Goal: Task Accomplishment & Management: Manage account settings

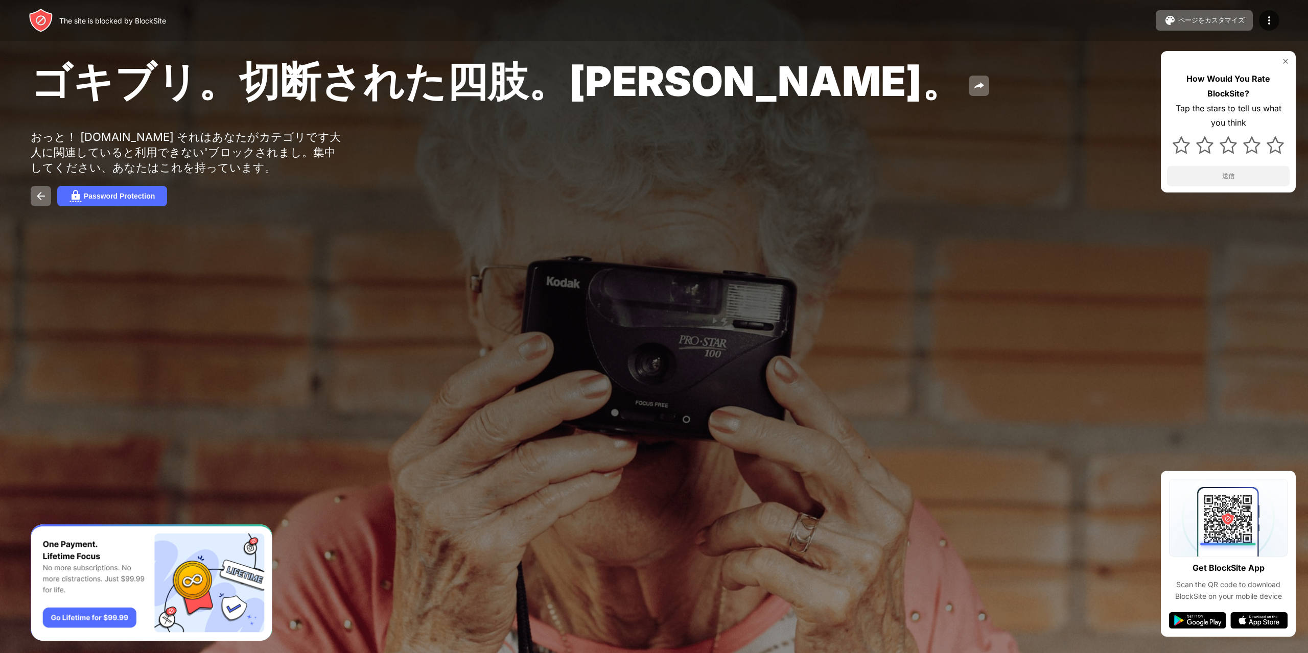
drag, startPoint x: 666, startPoint y: 70, endPoint x: 993, endPoint y: 108, distance: 329.1
click at [993, 108] on div "ゴキブリ。切断された四肢。ジョン・グッドマン。" at bounding box center [529, 82] width 997 height 55
drag, startPoint x: 913, startPoint y: 40, endPoint x: 781, endPoint y: 84, distance: 139.9
click at [863, 98] on div "The site is blocked by BlockSite ページをカスタマイズ ブロックリストの編集 リダイレクト ブロックページのカスタマイズ Up…" at bounding box center [654, 326] width 1308 height 653
drag, startPoint x: 639, startPoint y: 70, endPoint x: 619, endPoint y: 70, distance: 19.9
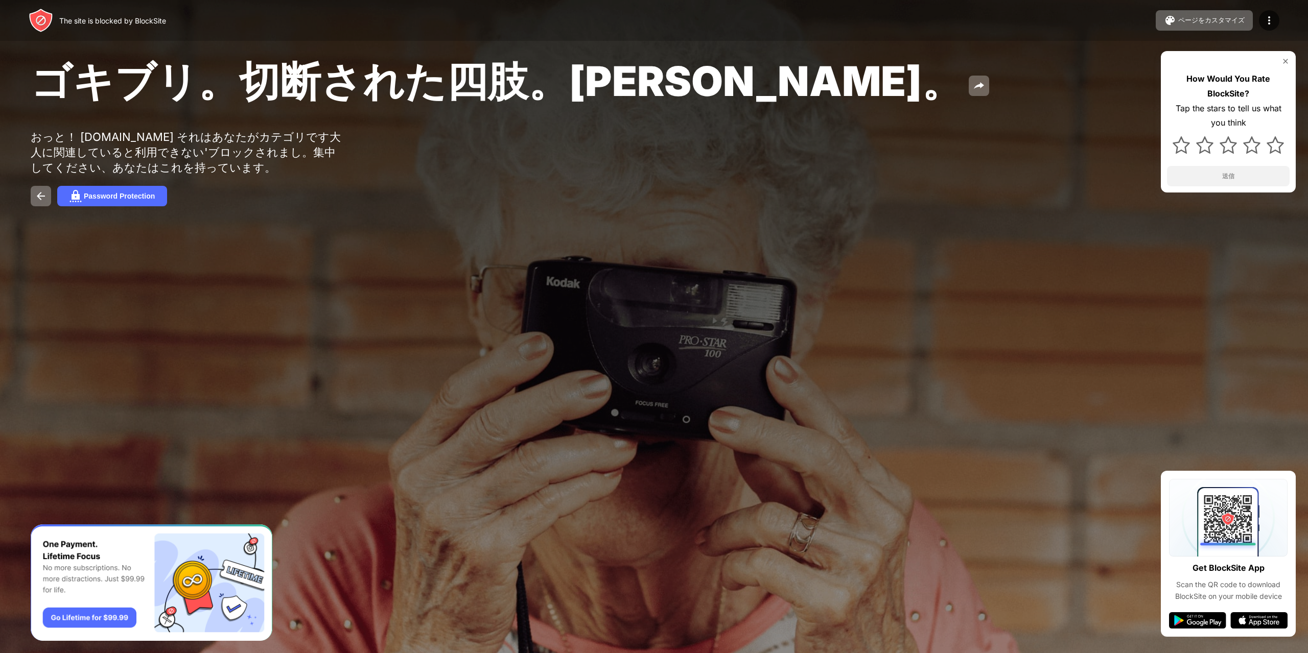
click at [635, 70] on span "ゴキブリ。切断された四肢。ジョン・グッドマン。" at bounding box center [497, 81] width 932 height 50
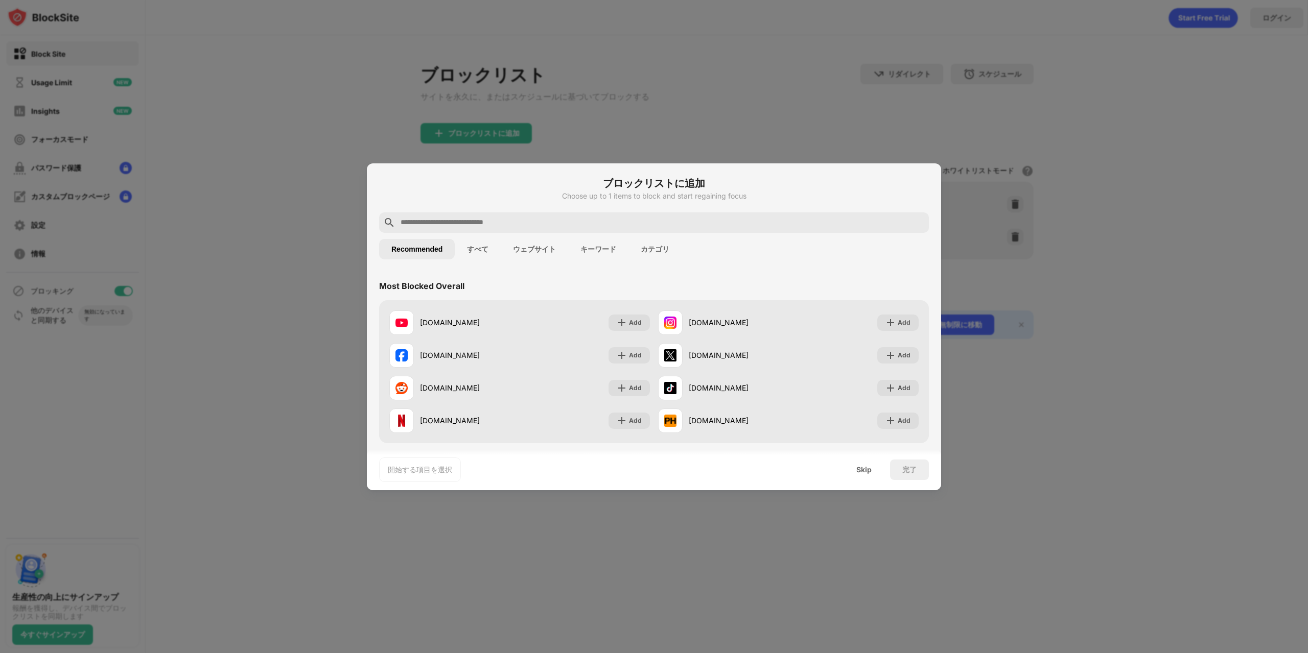
click at [1121, 271] on div at bounding box center [654, 326] width 1308 height 653
click at [854, 469] on div "Skip" at bounding box center [864, 470] width 40 height 20
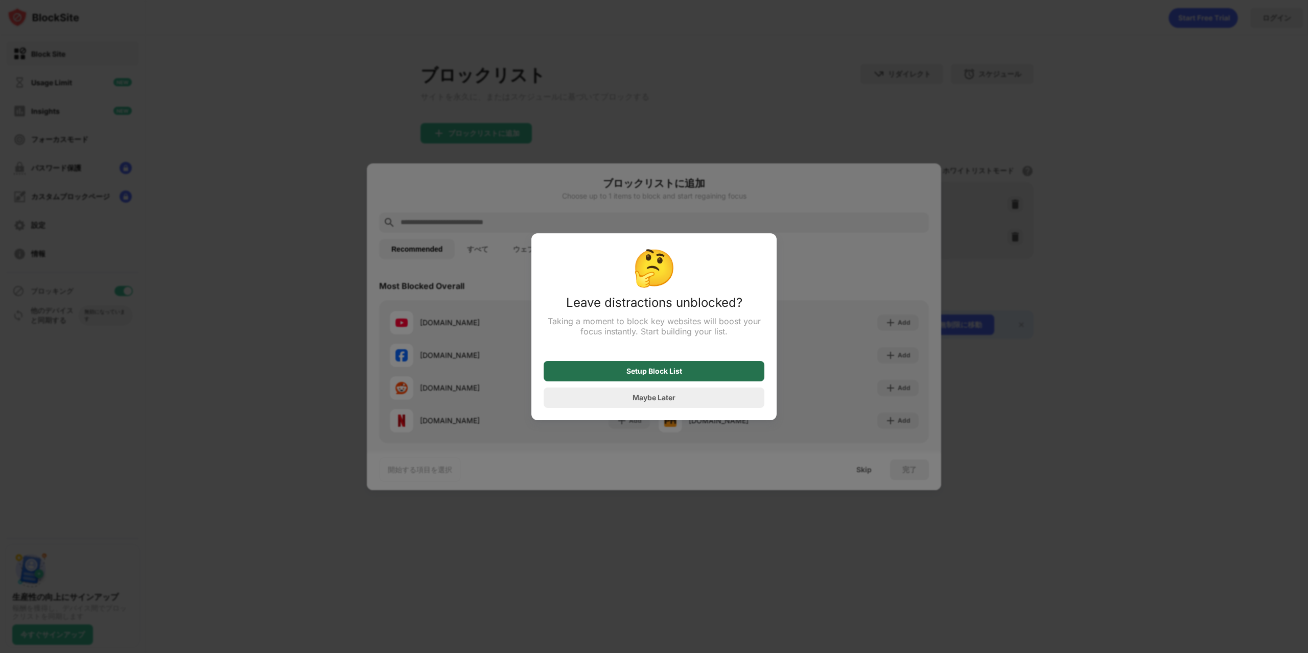
click at [691, 378] on div "Setup Block List" at bounding box center [654, 371] width 221 height 20
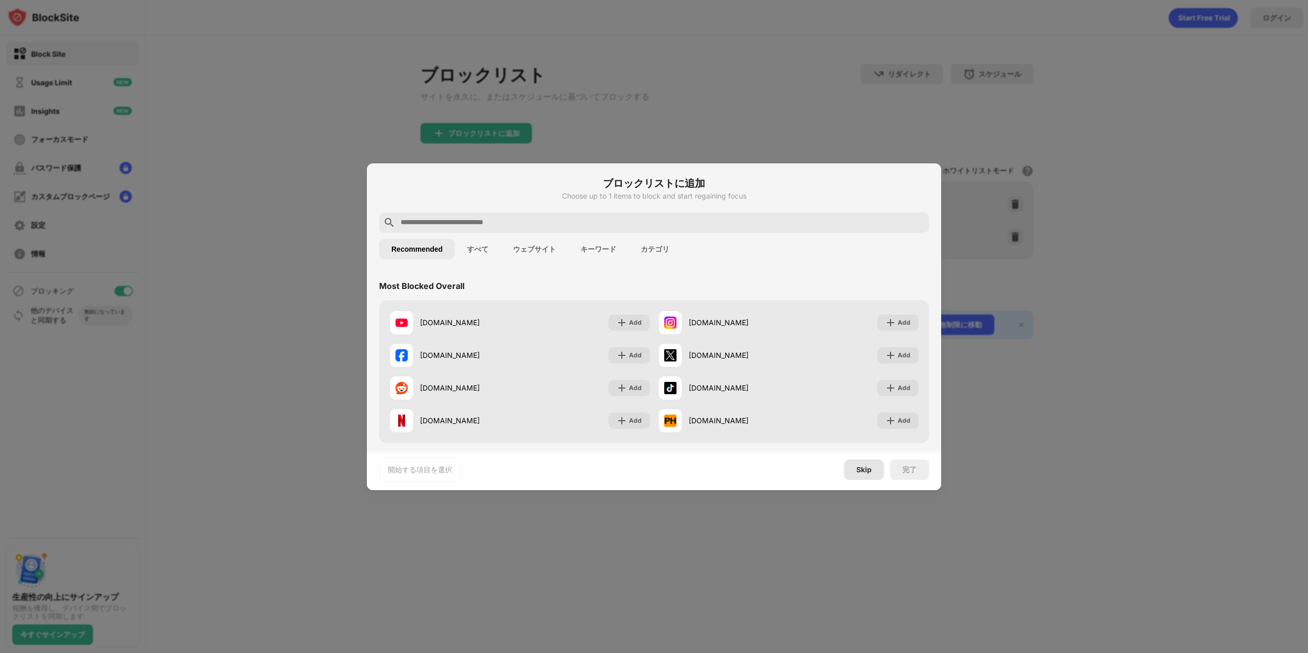
click at [858, 473] on div "Skip" at bounding box center [863, 470] width 15 height 8
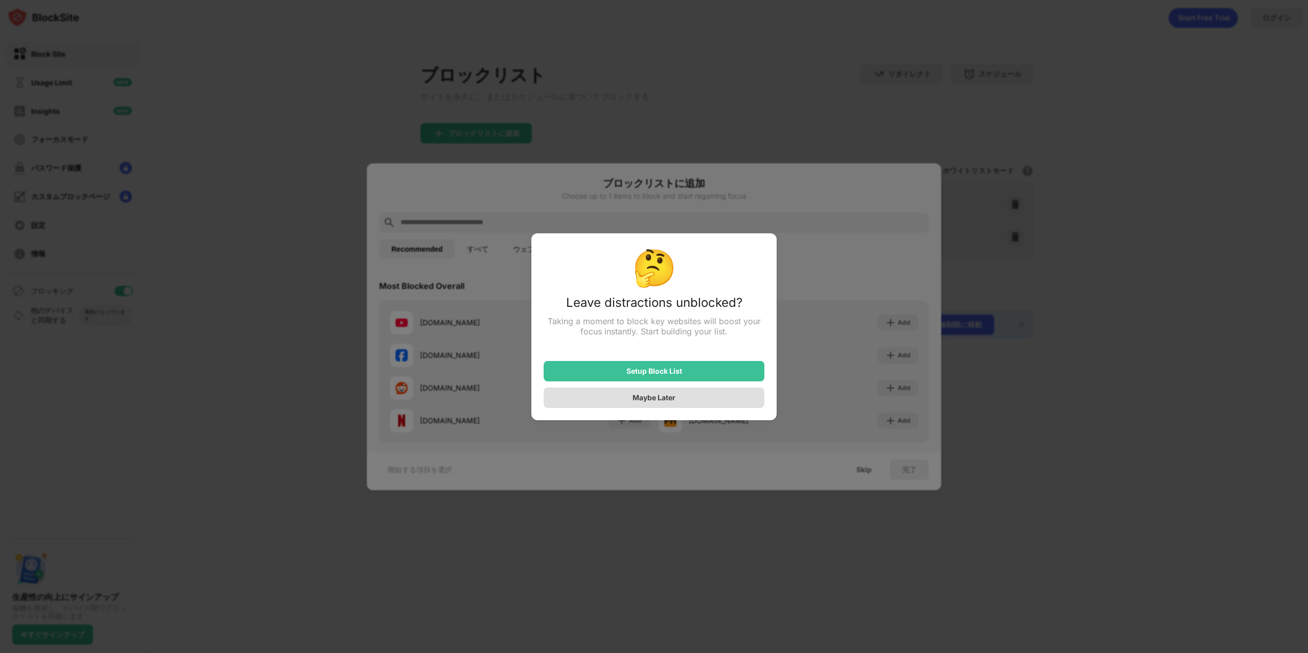
click at [670, 402] on div "Maybe Later" at bounding box center [653, 397] width 43 height 9
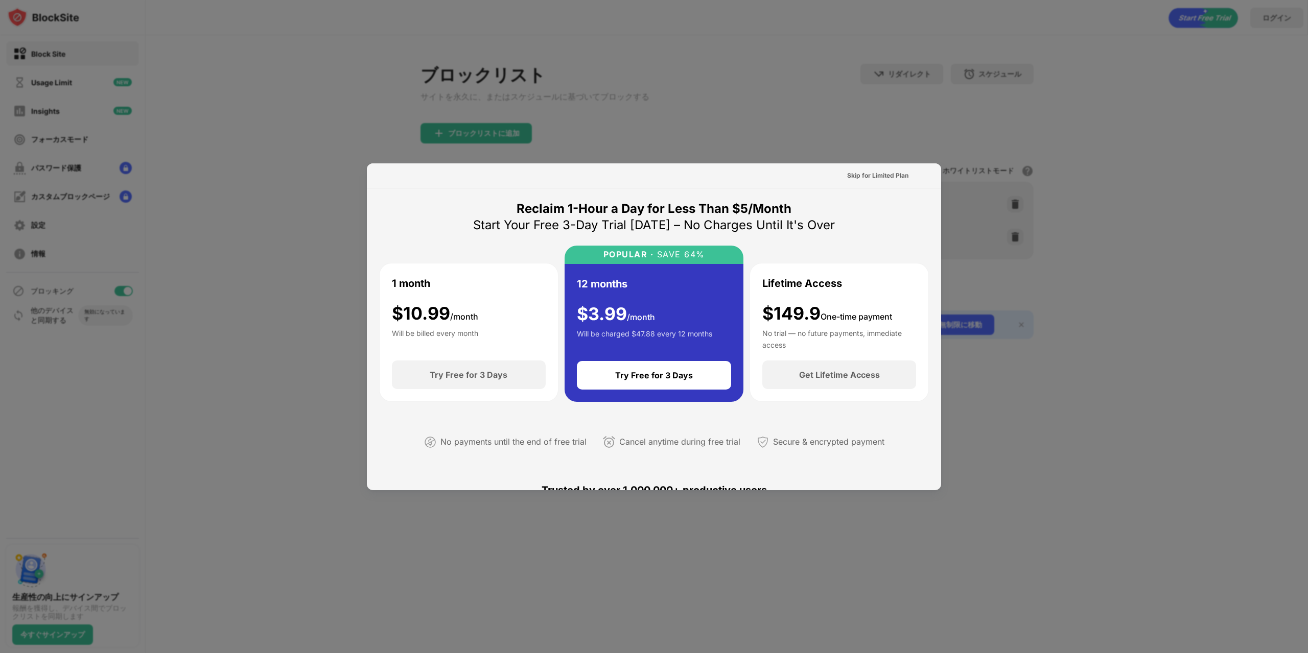
click at [922, 170] on div "Skip for Limited Plan" at bounding box center [654, 175] width 574 height 25
click at [962, 136] on div at bounding box center [654, 326] width 1308 height 653
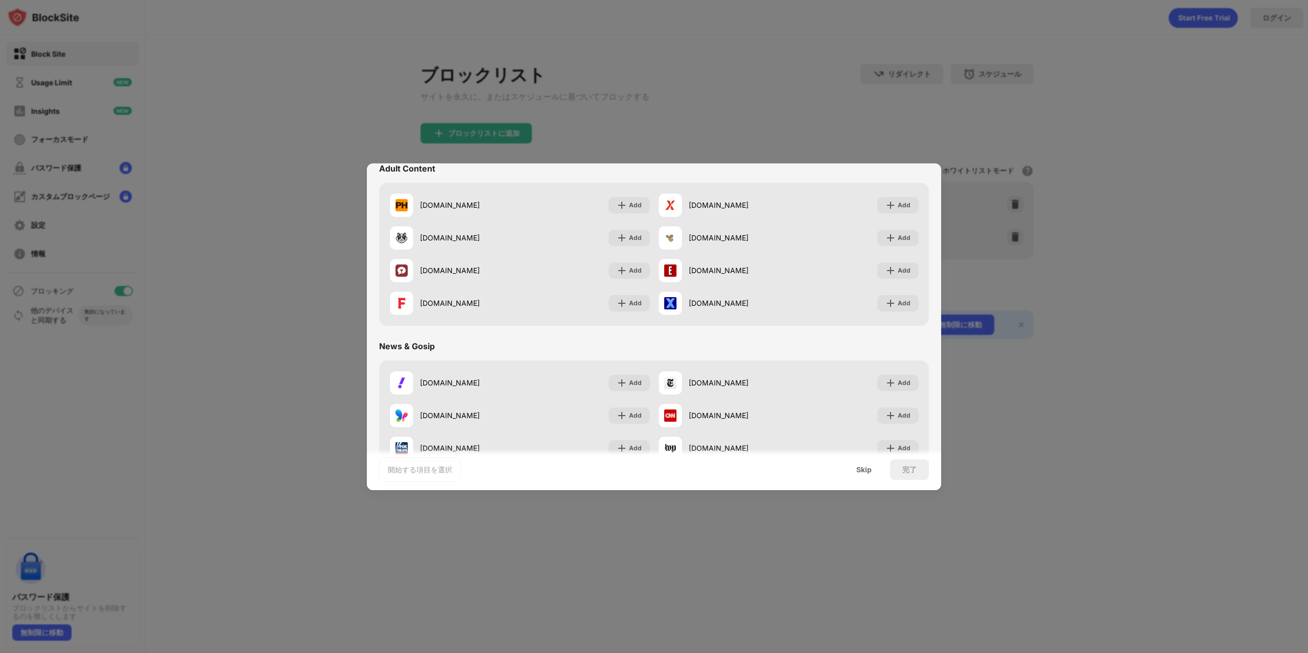
scroll to position [511, 0]
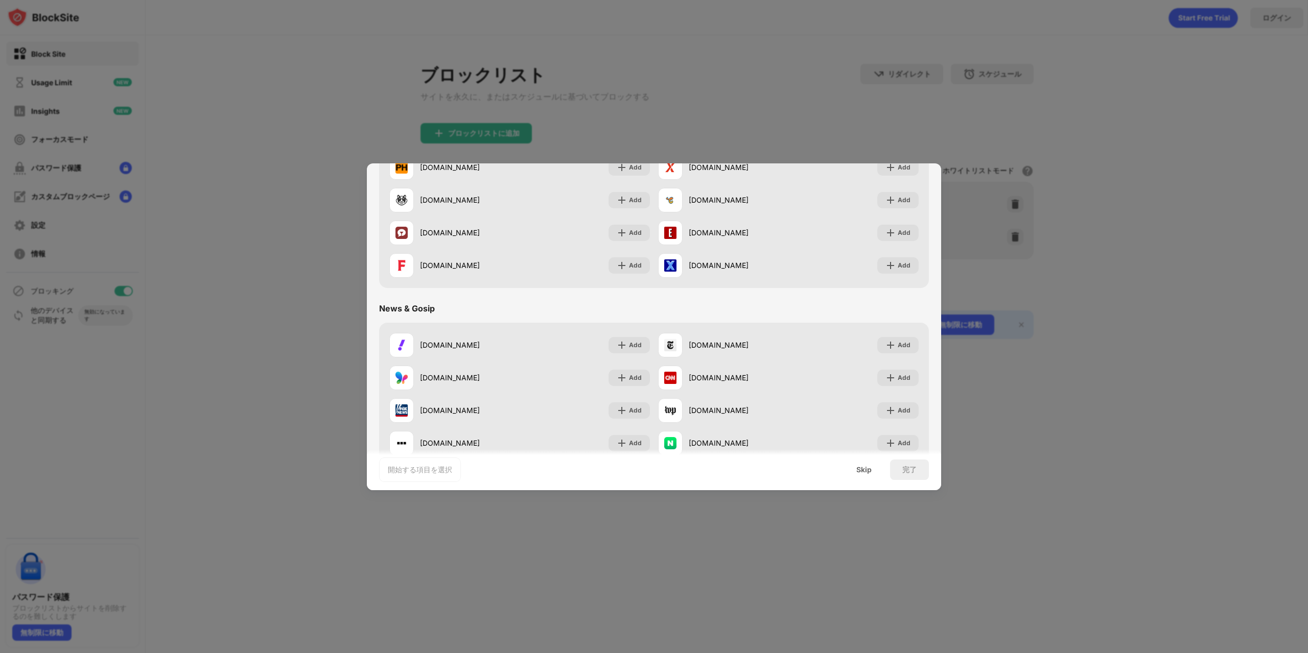
click at [868, 480] on div "開始する項目を選択 Skip 完了" at bounding box center [654, 470] width 574 height 41
click at [863, 470] on div "Skip" at bounding box center [863, 470] width 15 height 8
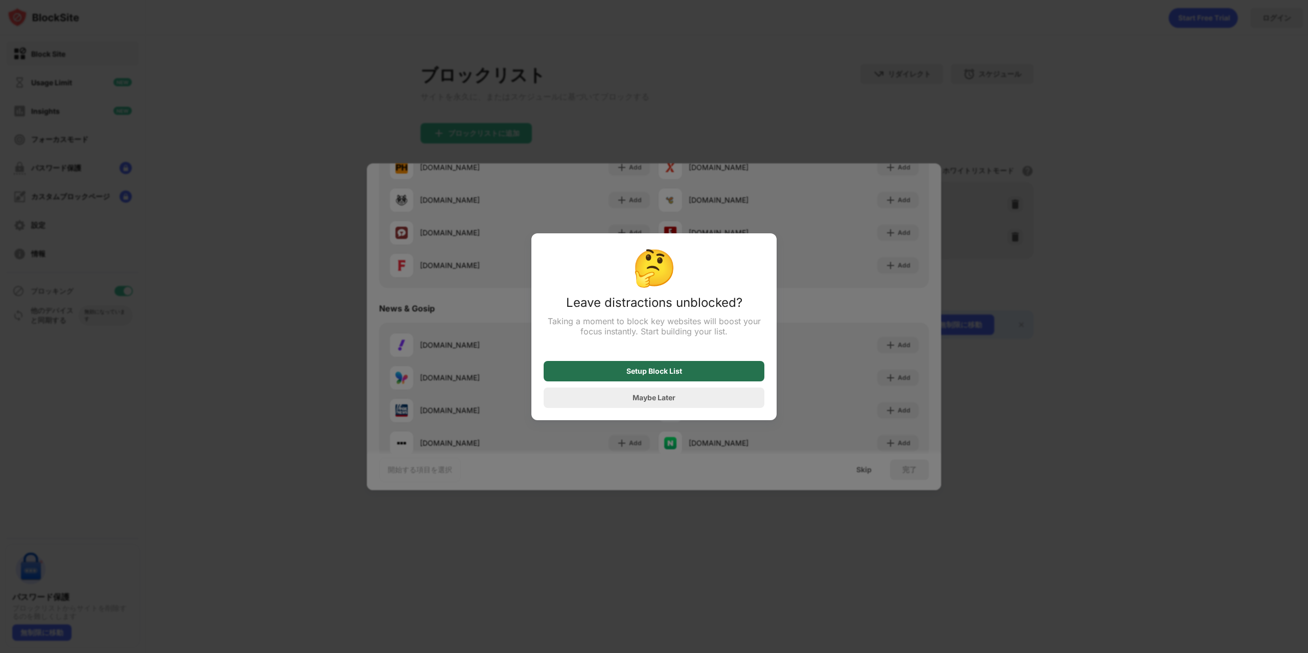
click at [664, 375] on div "Setup Block List" at bounding box center [654, 371] width 56 height 8
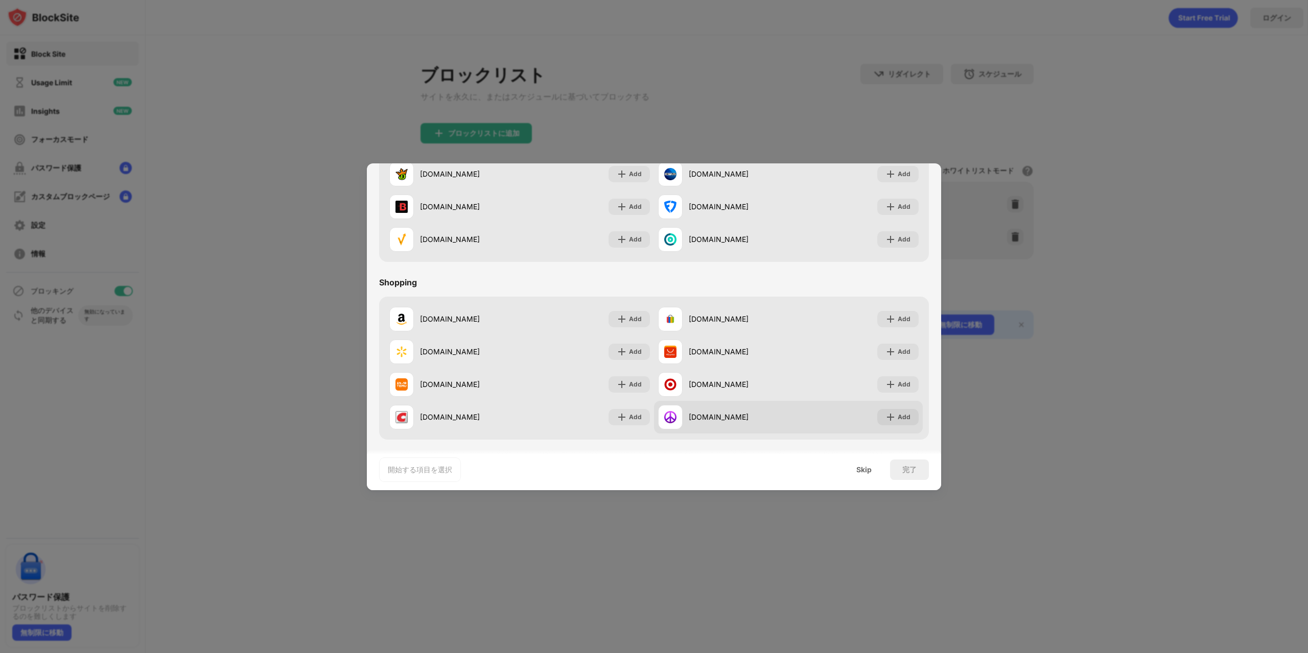
scroll to position [1071, 0]
click at [906, 471] on div "完了" at bounding box center [909, 470] width 14 height 8
click at [866, 470] on div "Skip" at bounding box center [863, 470] width 15 height 8
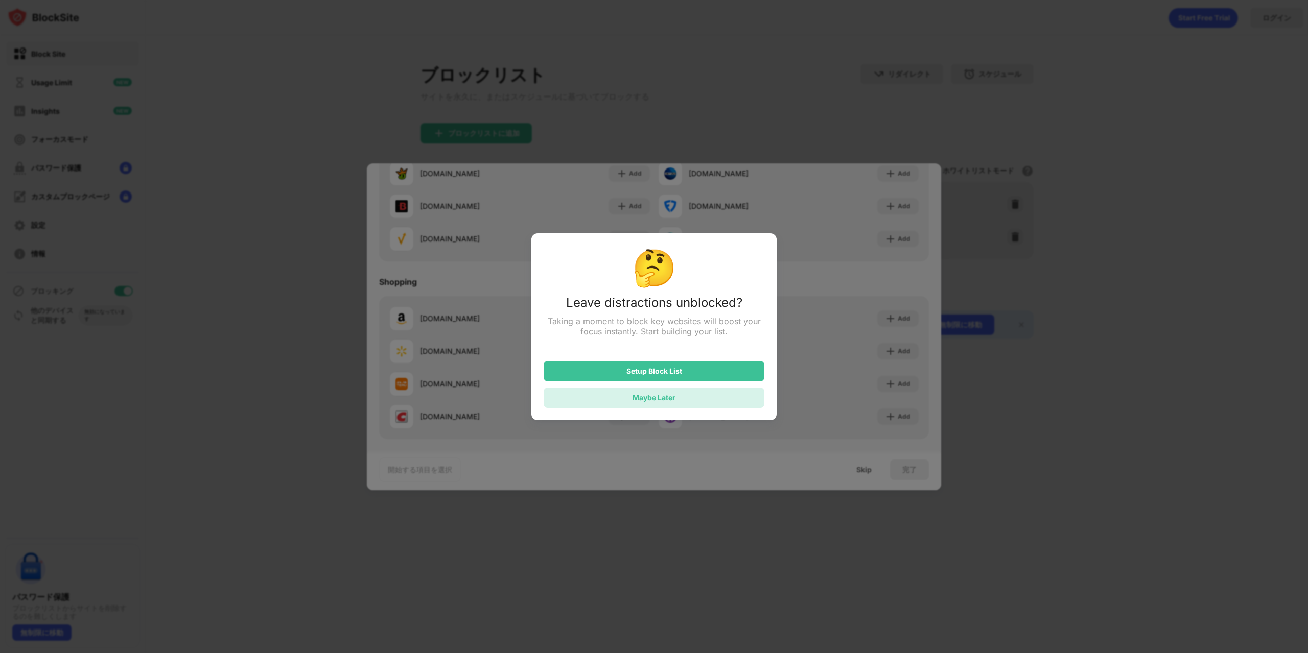
click at [617, 399] on div "Maybe Later" at bounding box center [654, 398] width 221 height 20
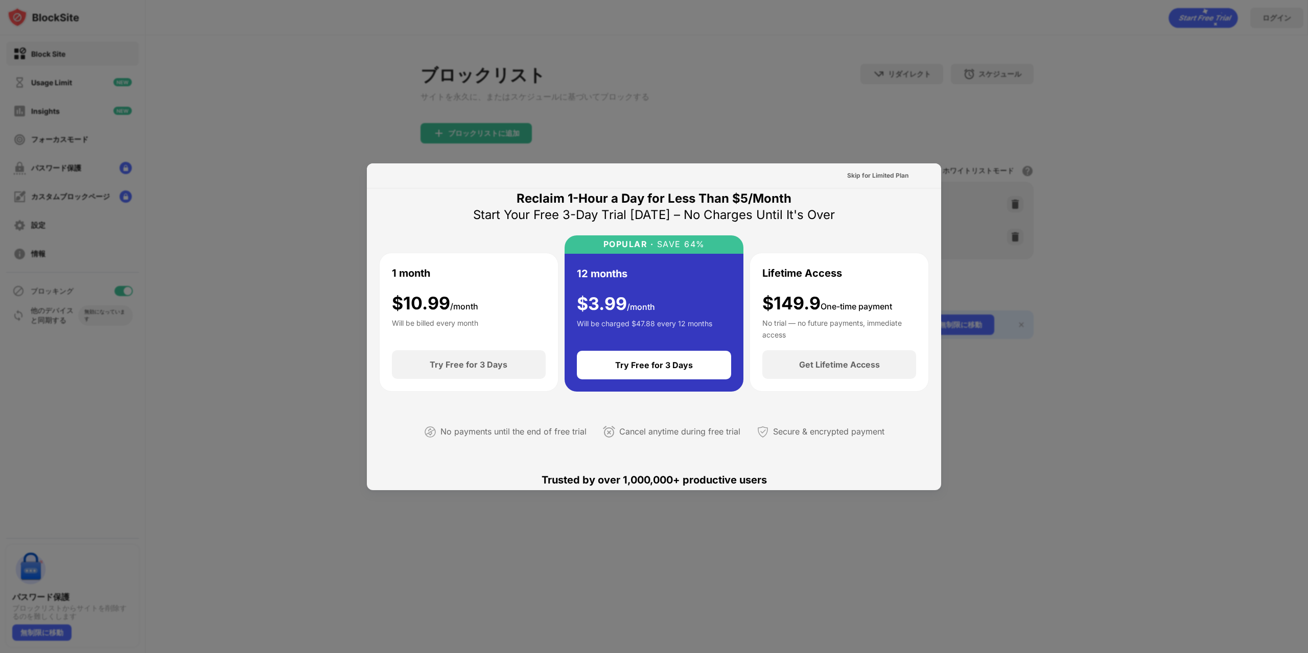
scroll to position [0, 0]
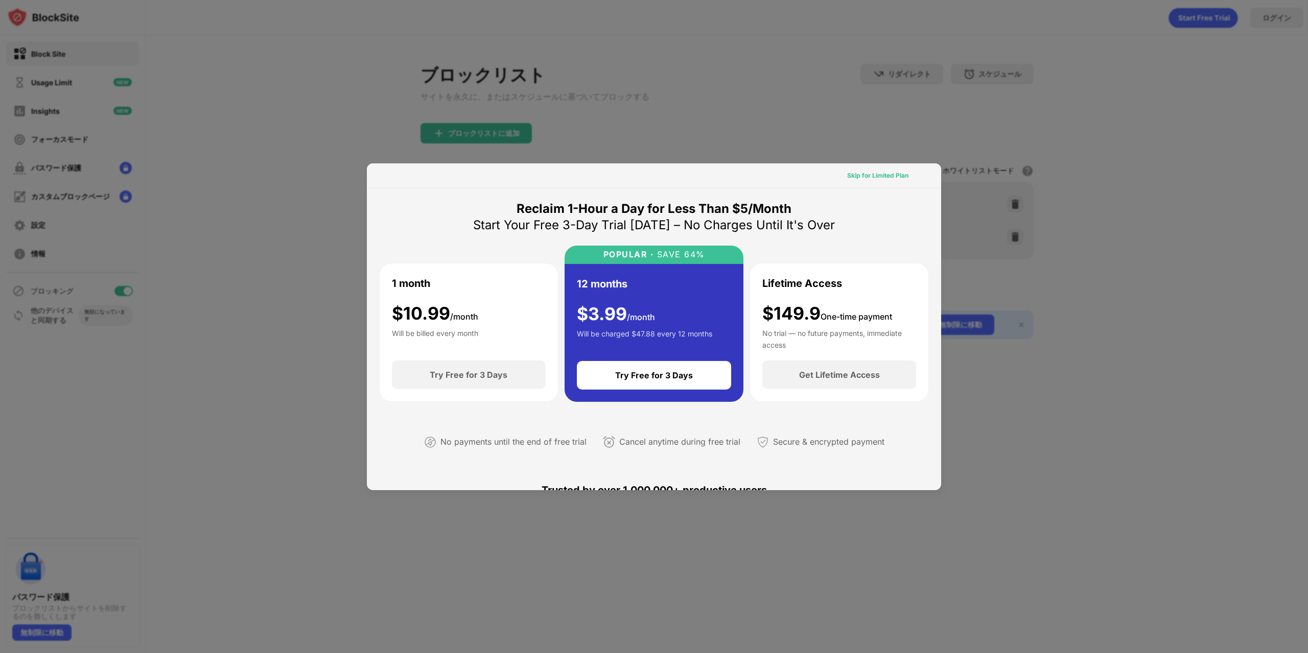
click at [876, 175] on div "Skip for Limited Plan" at bounding box center [877, 176] width 61 height 10
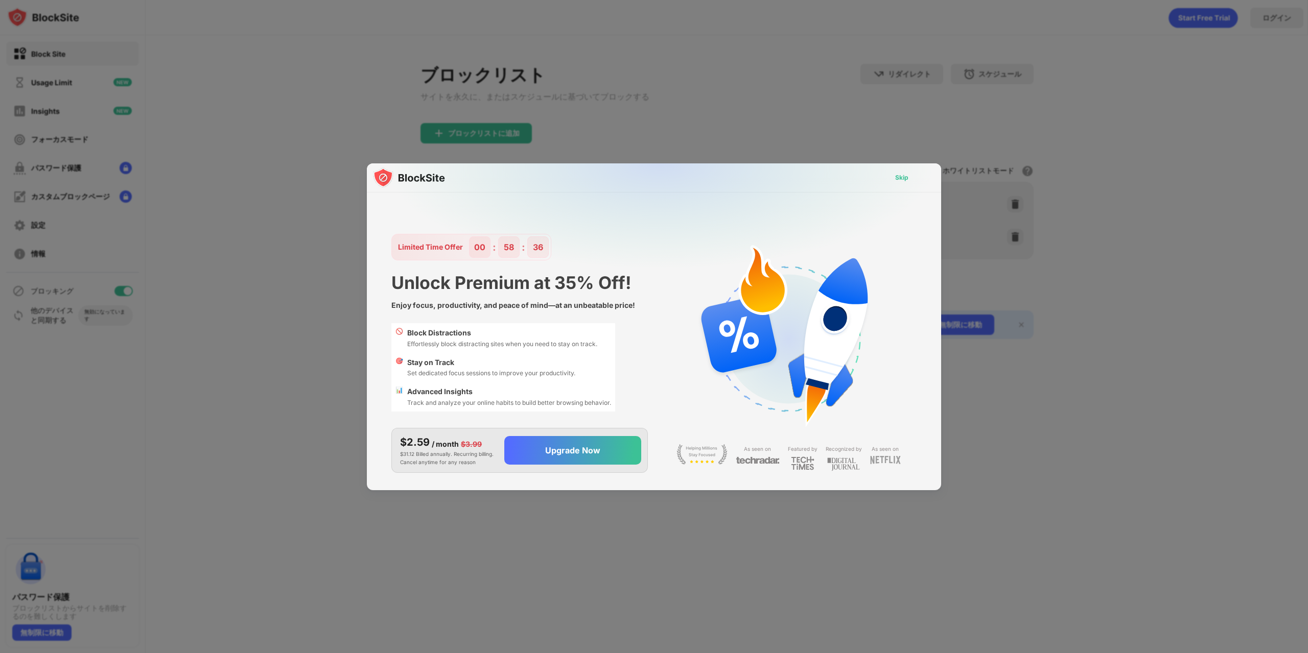
click at [892, 175] on div "Skip" at bounding box center [902, 178] width 30 height 16
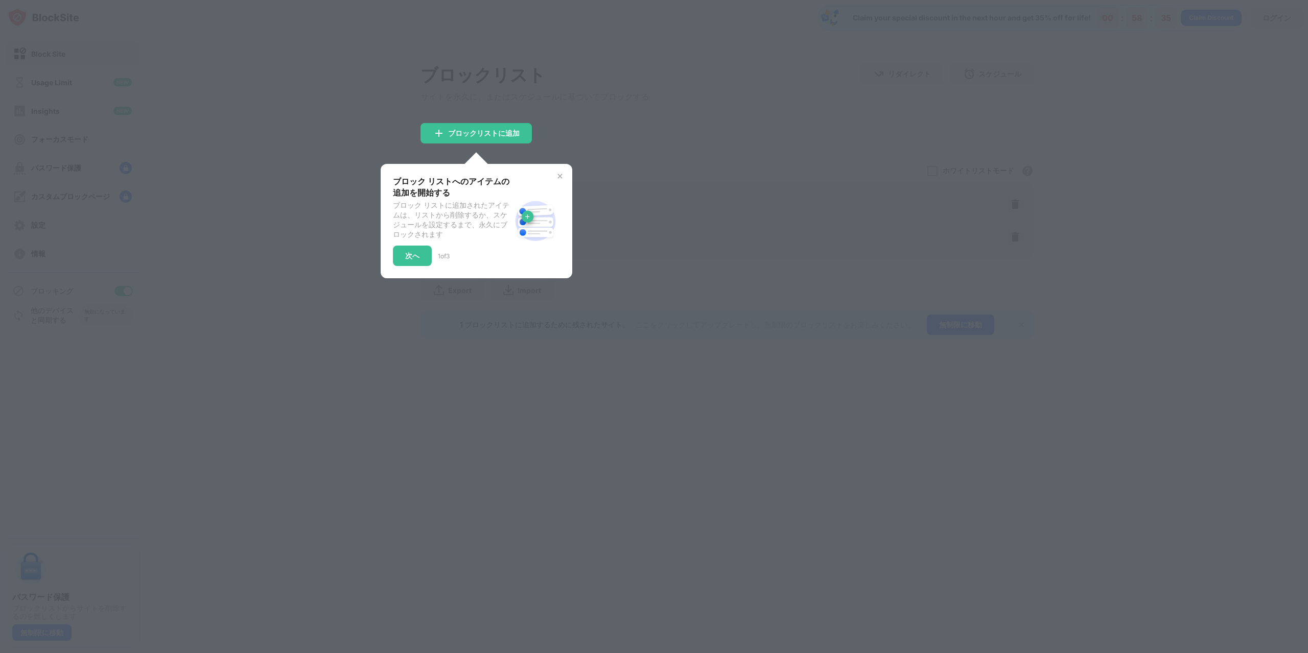
click at [720, 177] on div at bounding box center [654, 326] width 1308 height 653
click at [562, 173] on div "ブロック リストへのアイテムの追加を開始する ブロック リストに追加されたアイテムは、リストから削除するか、スケジュールを設定するまで、永久にブロックされます…" at bounding box center [477, 221] width 192 height 114
click at [562, 177] on img at bounding box center [560, 176] width 8 height 8
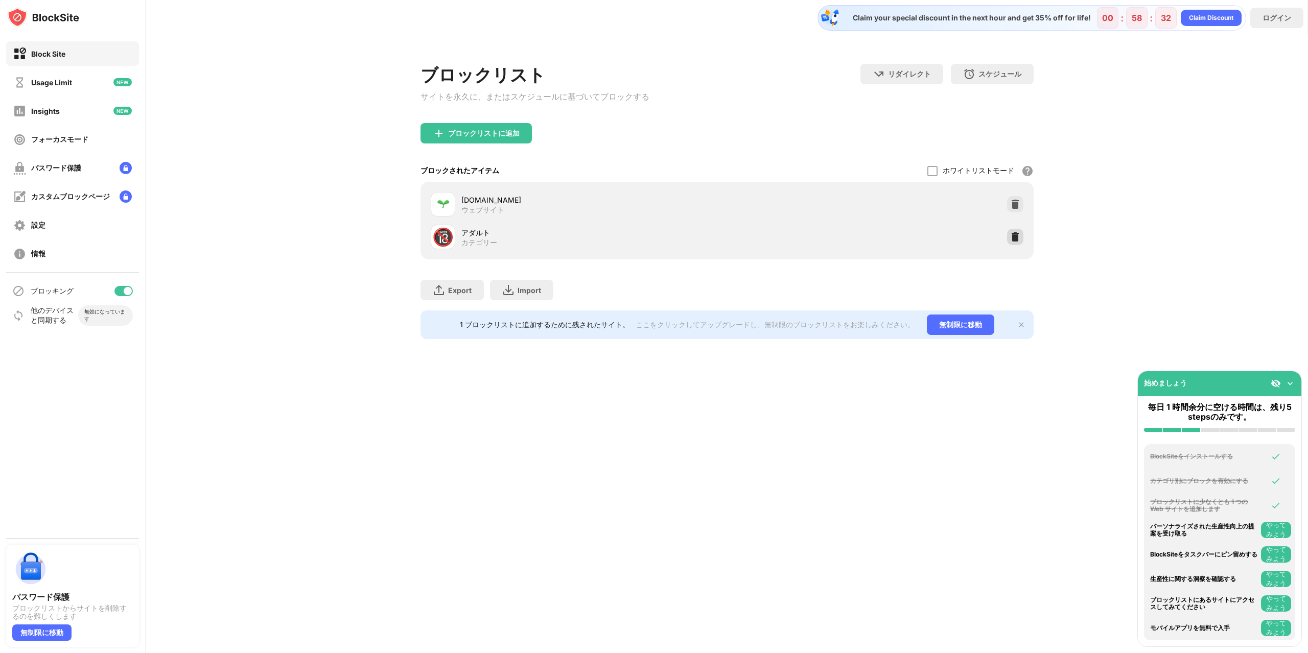
click at [1010, 241] on img at bounding box center [1015, 237] width 10 height 10
